Goal: Information Seeking & Learning: Learn about a topic

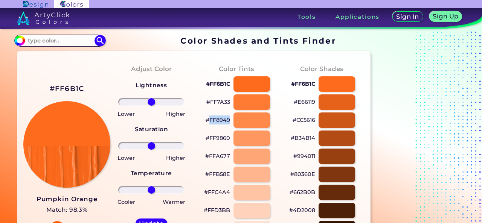
drag, startPoint x: 230, startPoint y: 122, endPoint x: 208, endPoint y: 122, distance: 22.6
click at [208, 122] on div "#FF8949" at bounding box center [236, 120] width 73 height 18
copy p "FF8949"
click at [78, 38] on input at bounding box center [60, 40] width 70 height 10
paste input "f0f0f0"
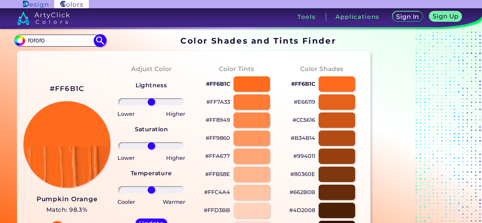
type input "f0f0f0"
type input "#000000"
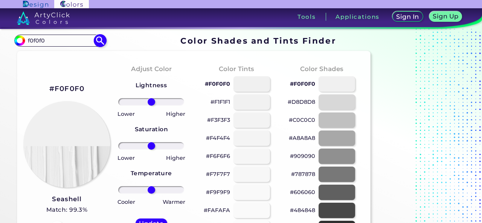
click at [64, 37] on input "f0f0f0" at bounding box center [60, 40] width 70 height 10
paste input "999"
type input "999"
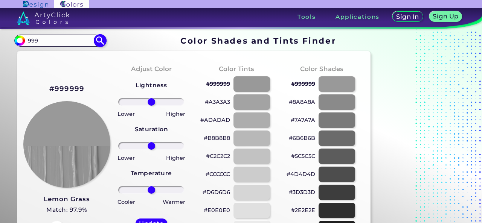
click at [102, 43] on img at bounding box center [100, 40] width 13 height 13
type input "#000000"
click at [47, 17] on img at bounding box center [43, 18] width 53 height 14
click at [62, 36] on input "999" at bounding box center [60, 40] width 70 height 10
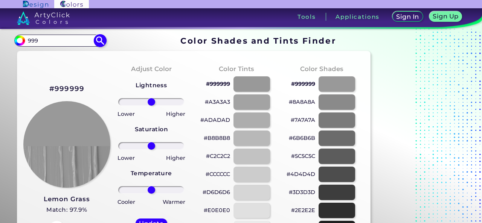
click at [62, 36] on input "999" at bounding box center [60, 40] width 70 height 10
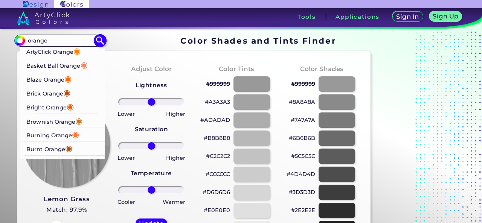
type input "orange"
click at [67, 109] on p "Bright Orange ◉" at bounding box center [50, 107] width 47 height 14
type input "#ff5b00"
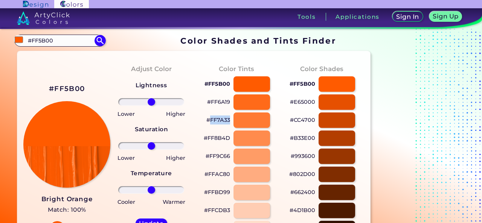
drag, startPoint x: 230, startPoint y: 119, endPoint x: 211, endPoint y: 120, distance: 19.6
click at [211, 120] on div "#FF7A33" at bounding box center [236, 120] width 73 height 18
copy p "FF7A33"
click at [67, 41] on input "#FF5B00" at bounding box center [60, 40] width 70 height 10
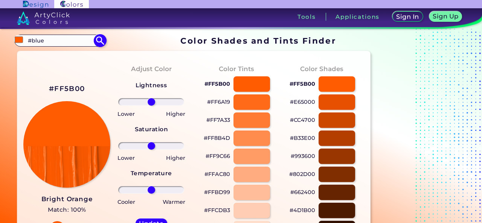
type input "#blue"
click at [102, 40] on img at bounding box center [100, 40] width 13 height 13
type input "#000000"
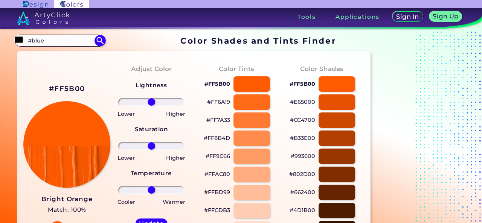
click at [63, 16] on img at bounding box center [43, 18] width 53 height 14
